Goal: Navigation & Orientation: Find specific page/section

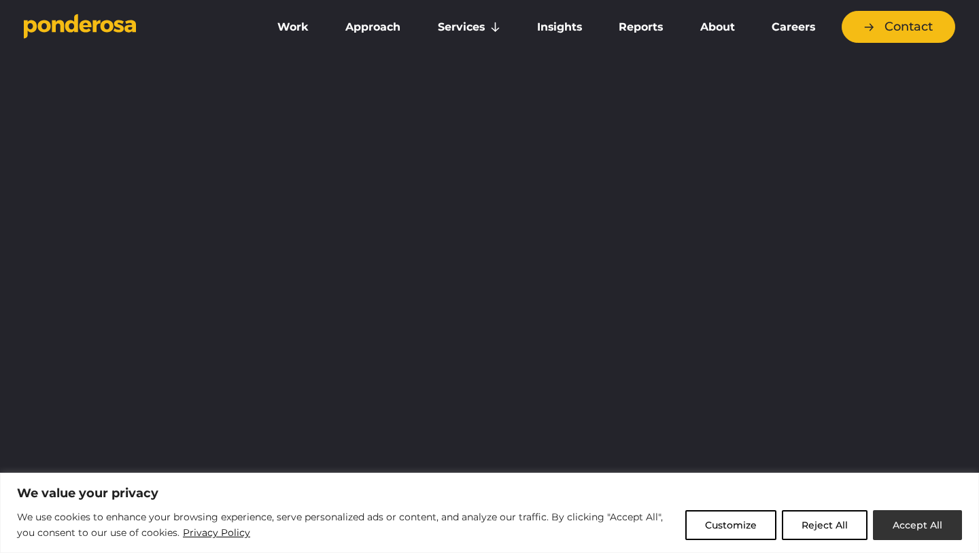
click at [913, 521] on button "Accept All" at bounding box center [917, 525] width 89 height 30
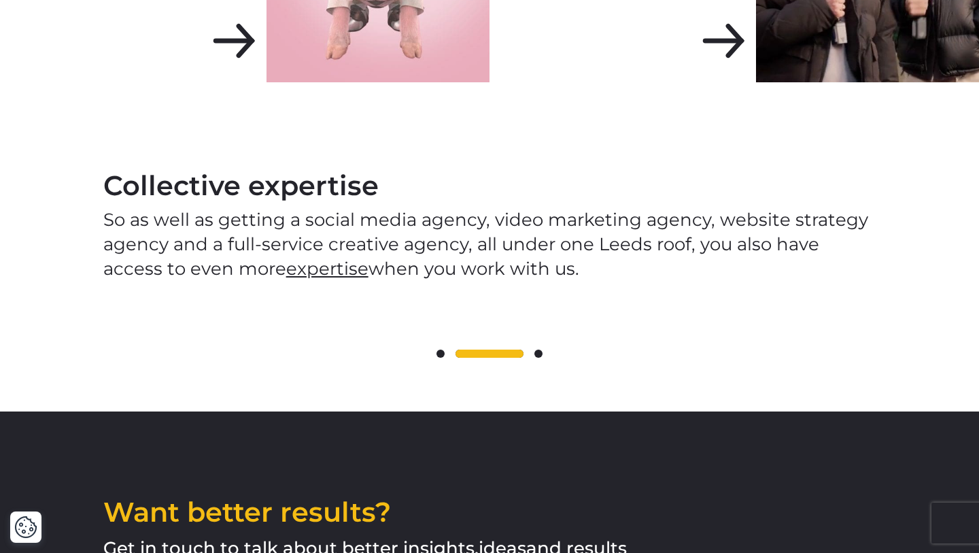
scroll to position [1875, 0]
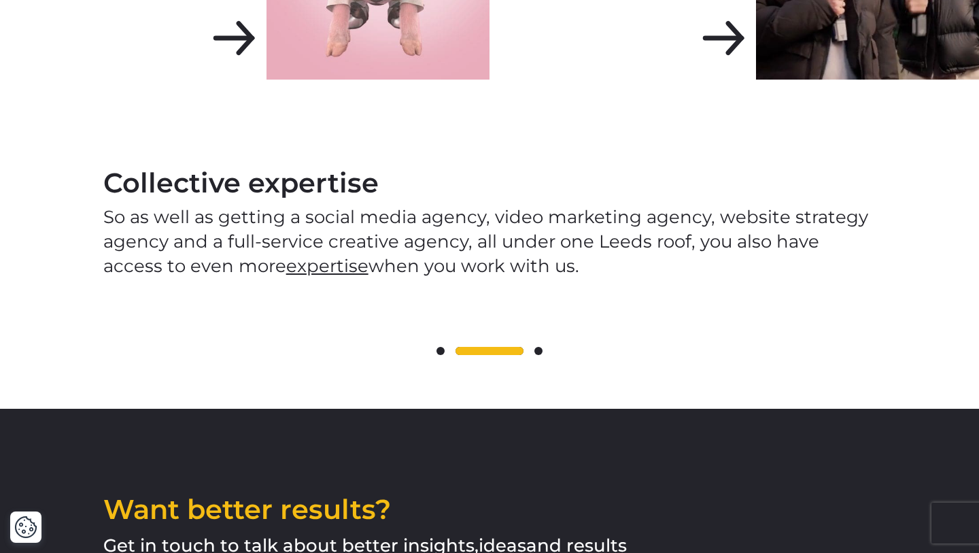
click at [539, 347] on span at bounding box center [538, 351] width 8 height 8
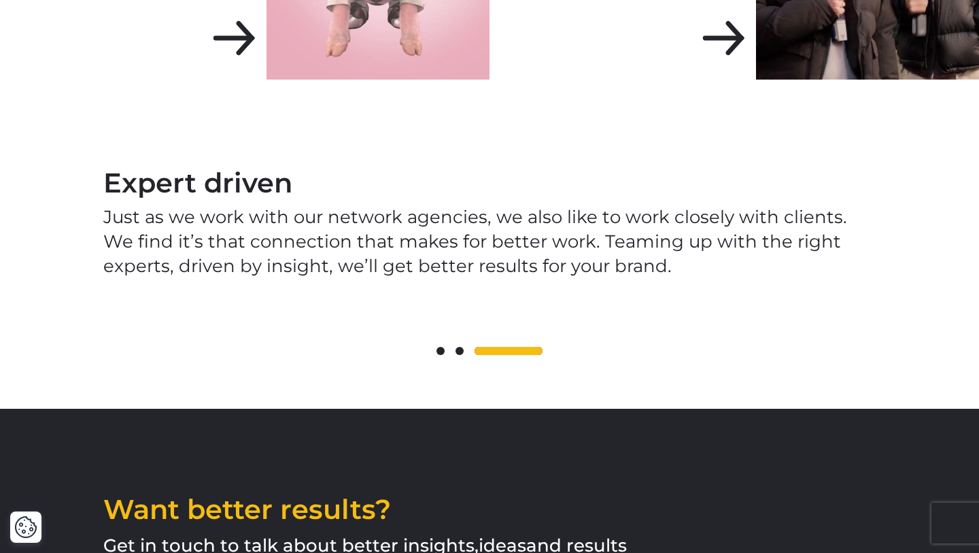
click at [539, 347] on span at bounding box center [508, 351] width 68 height 8
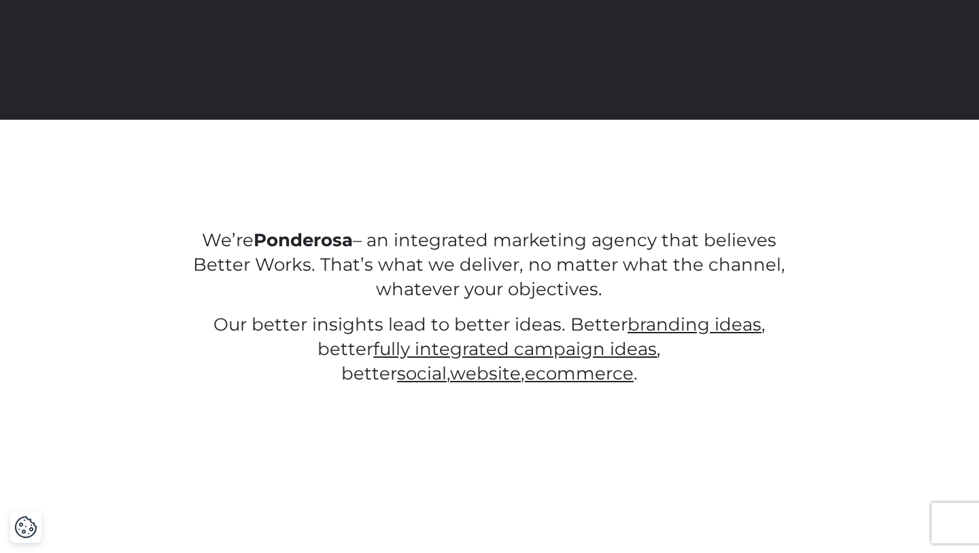
scroll to position [0, 0]
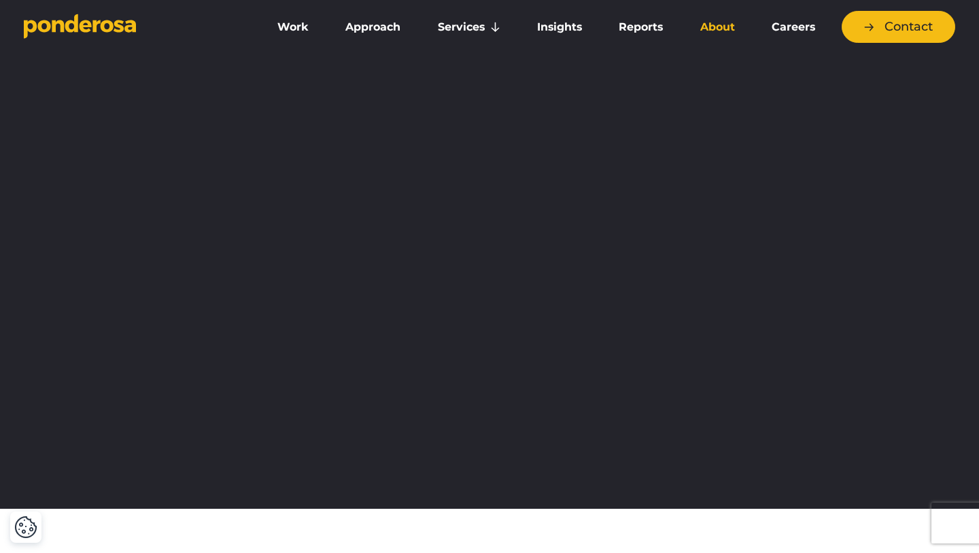
click at [718, 23] on link "About" at bounding box center [717, 27] width 66 height 29
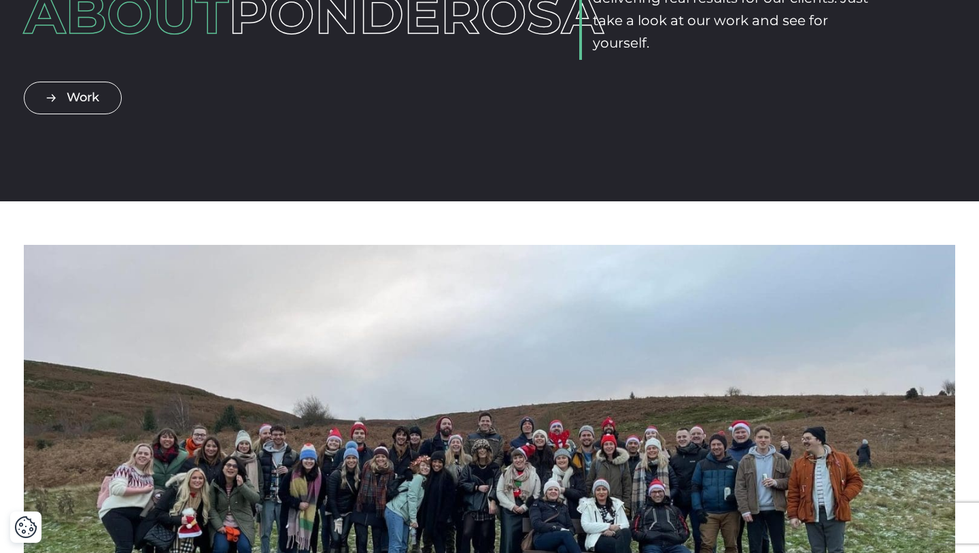
scroll to position [131, 0]
